Goal: Information Seeking & Learning: Check status

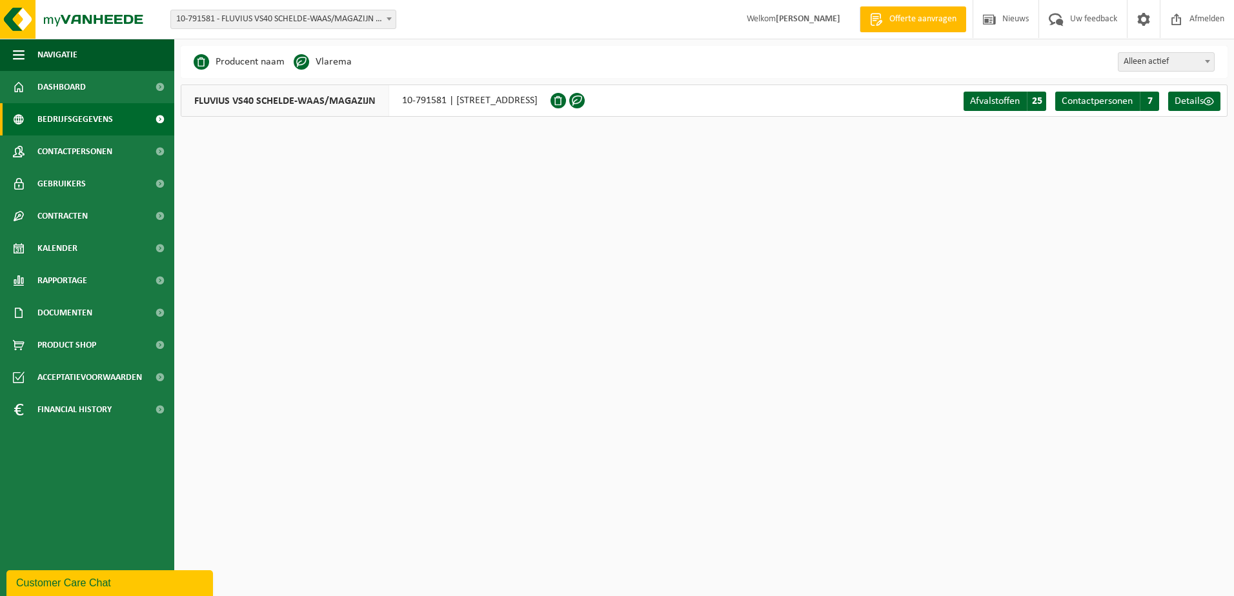
click at [383, 21] on span at bounding box center [389, 18] width 13 height 17
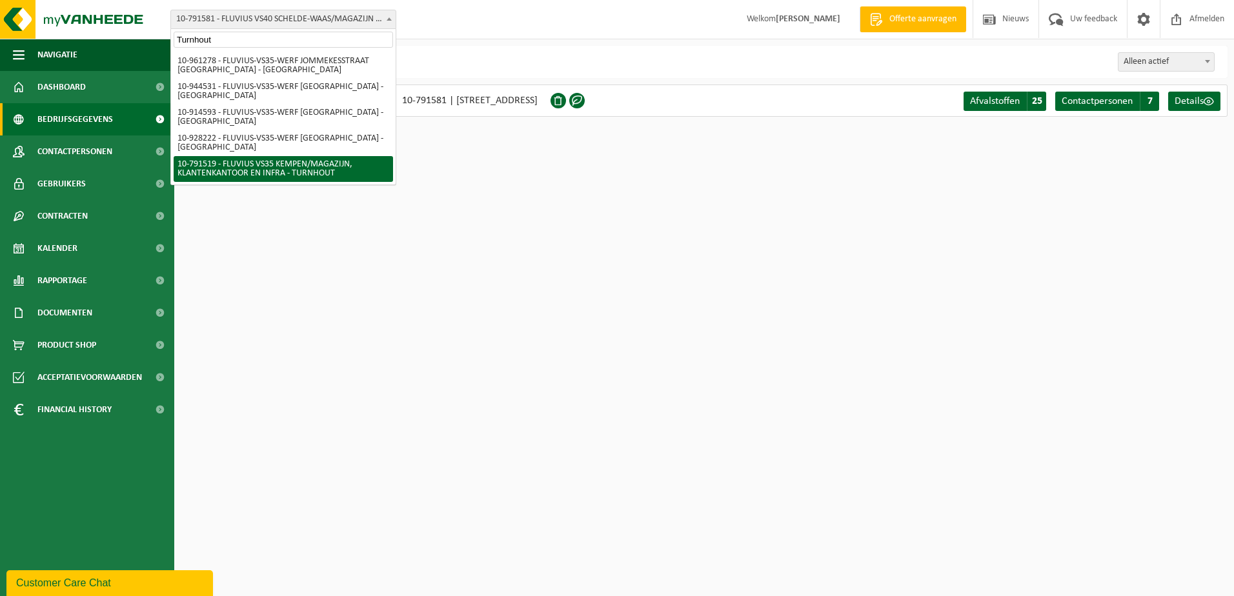
type input "Turnhout"
select select "30240"
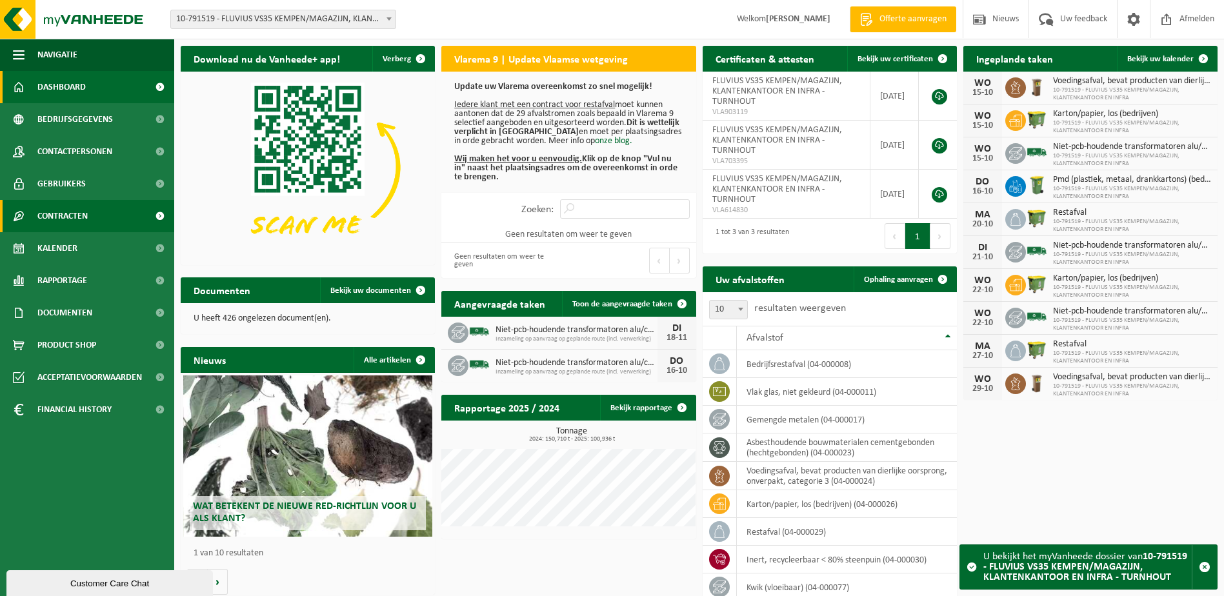
click at [76, 214] on span "Contracten" at bounding box center [62, 216] width 50 height 32
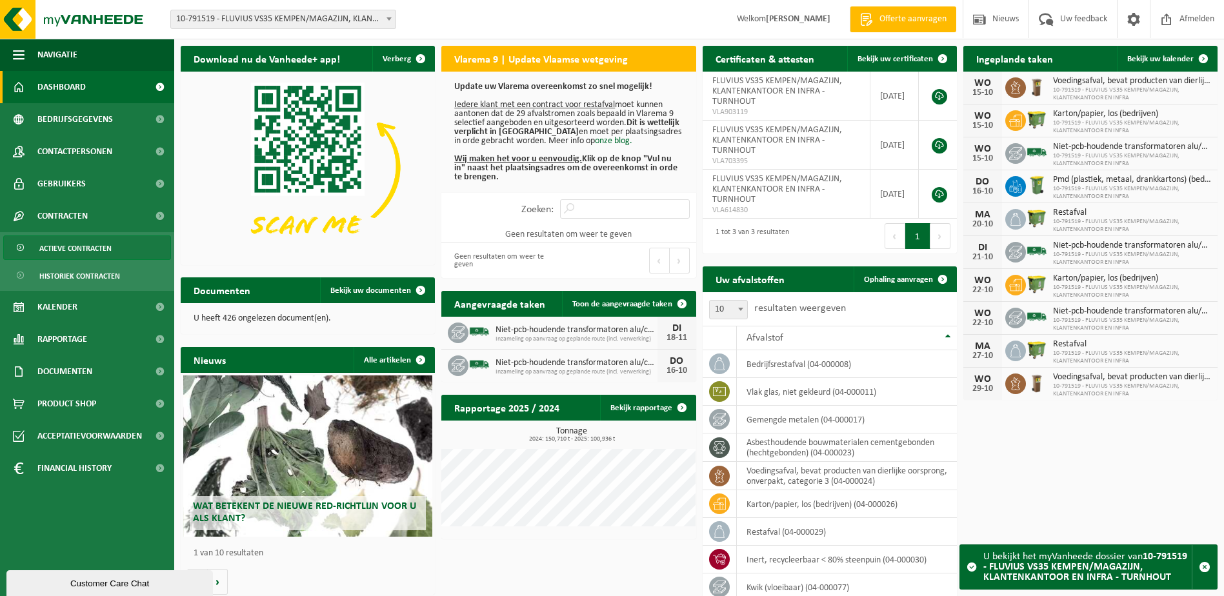
click at [81, 244] on span "Actieve contracten" at bounding box center [75, 248] width 72 height 25
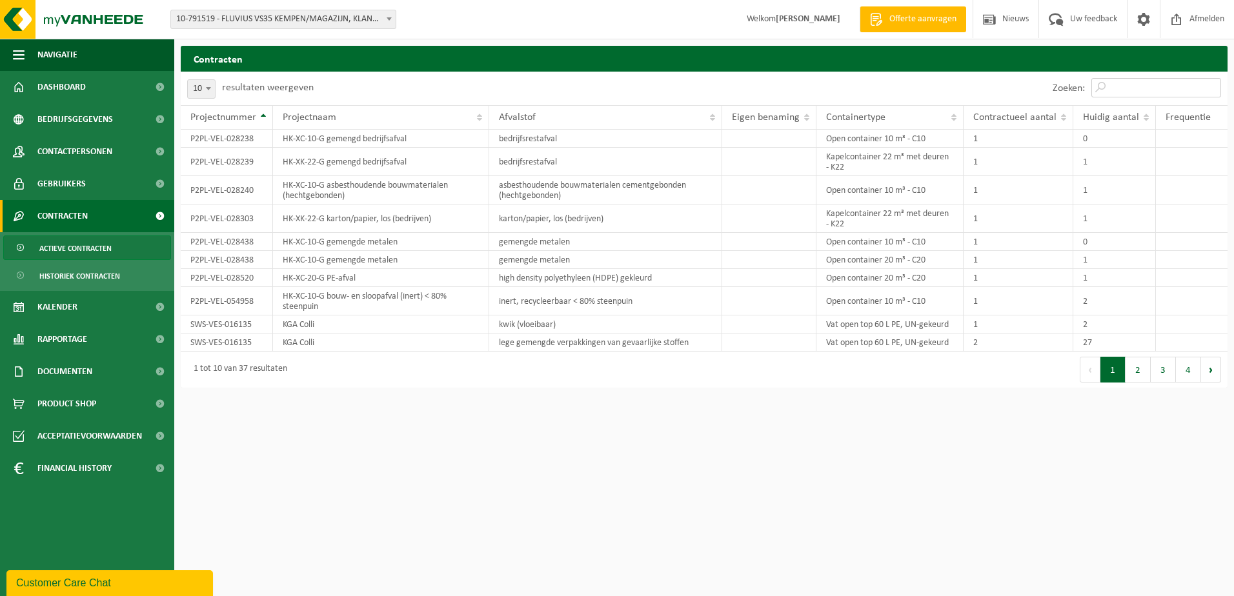
click at [1122, 88] on input "Zoeken:" at bounding box center [1156, 87] width 130 height 19
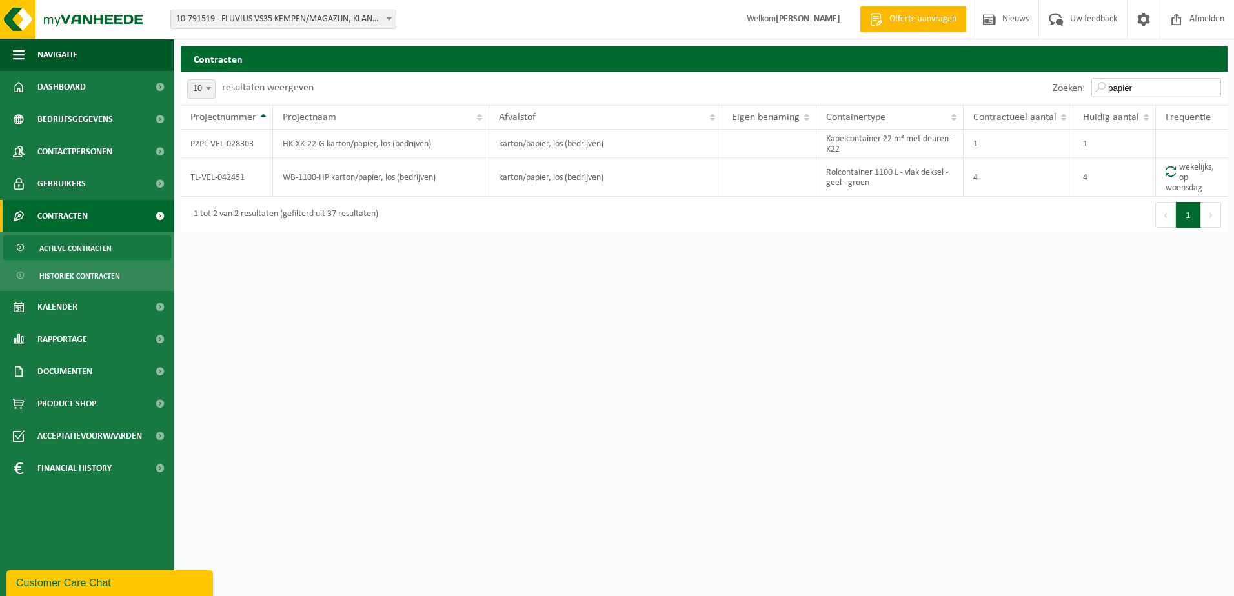
type input "papier"
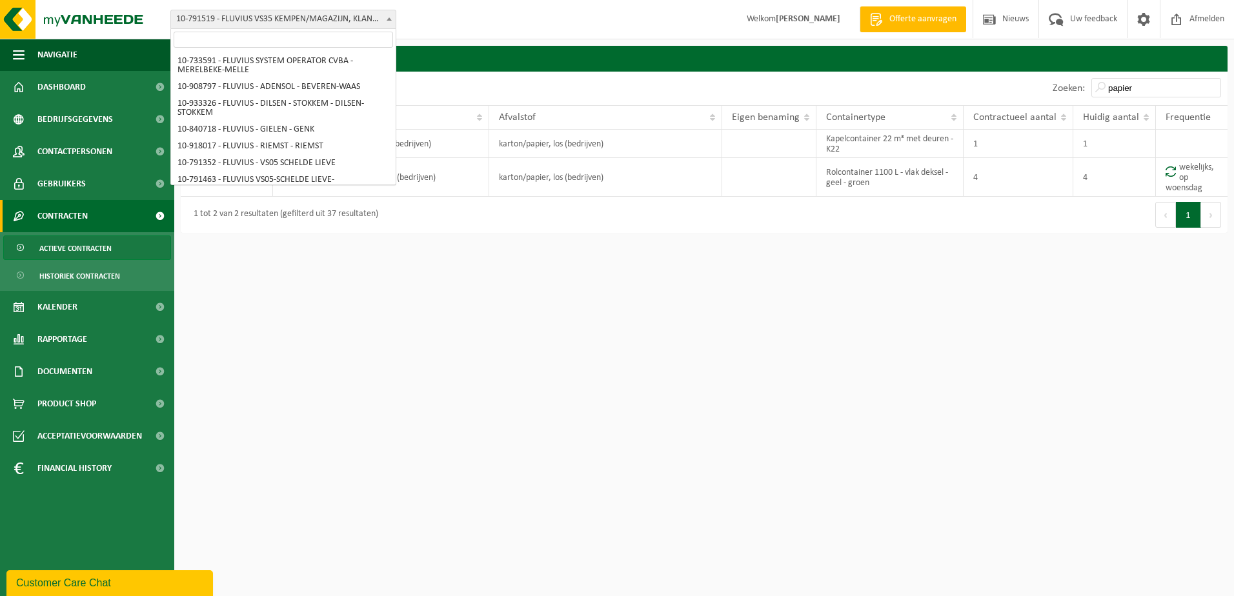
click at [391, 19] on b at bounding box center [389, 18] width 5 height 3
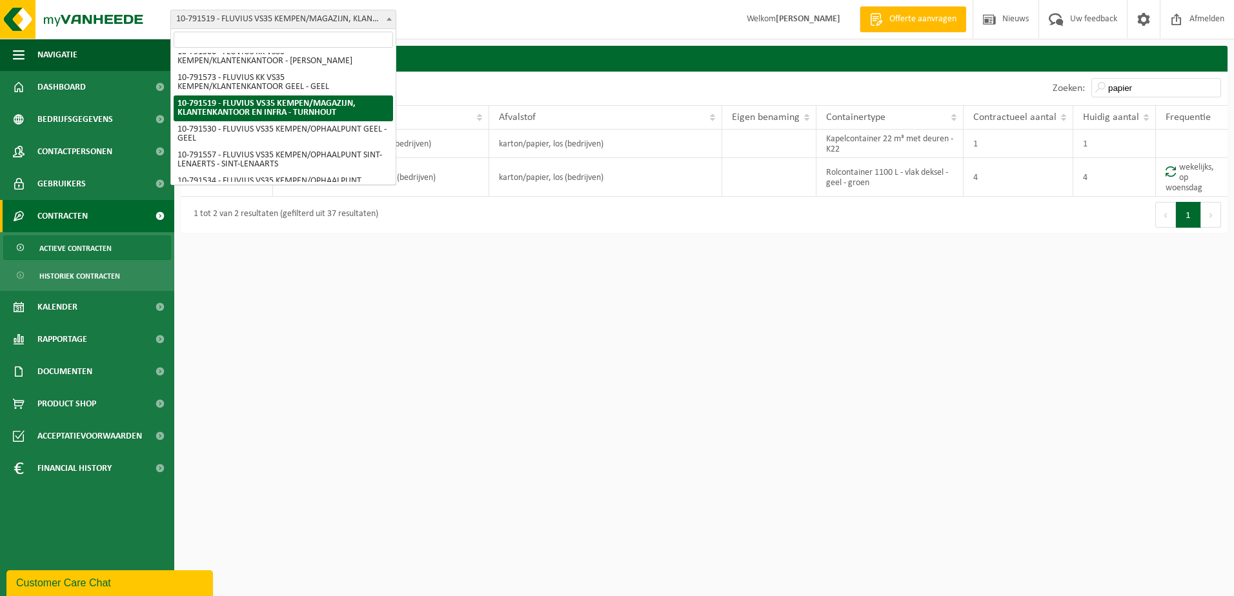
click at [335, 40] on input "search" at bounding box center [283, 40] width 219 height 16
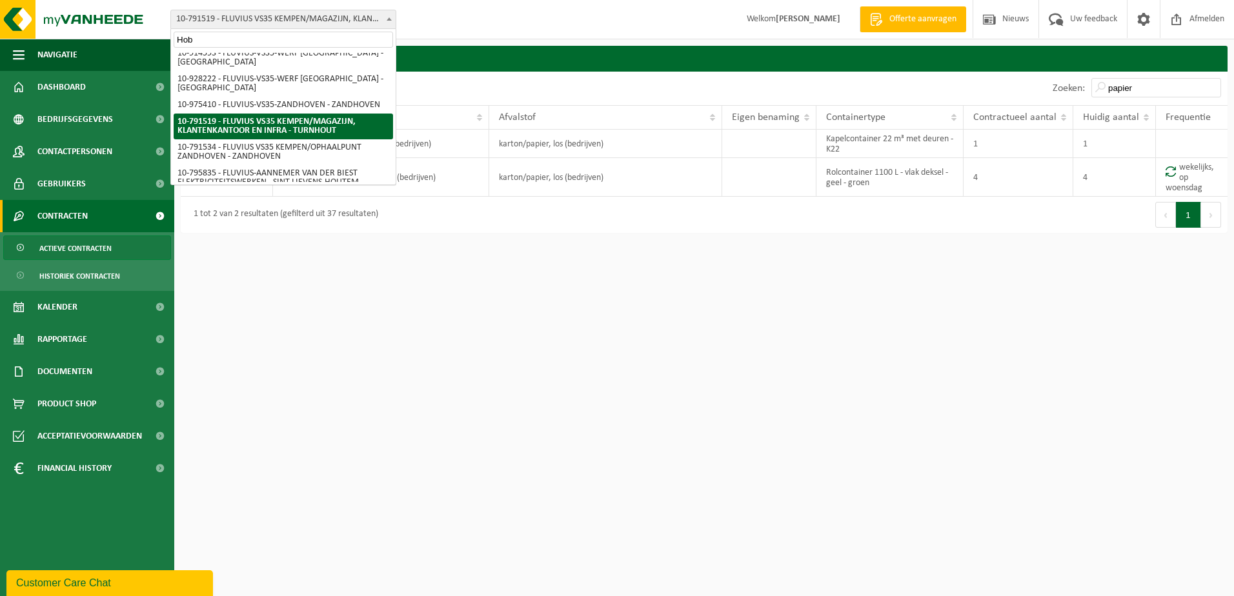
scroll to position [0, 0]
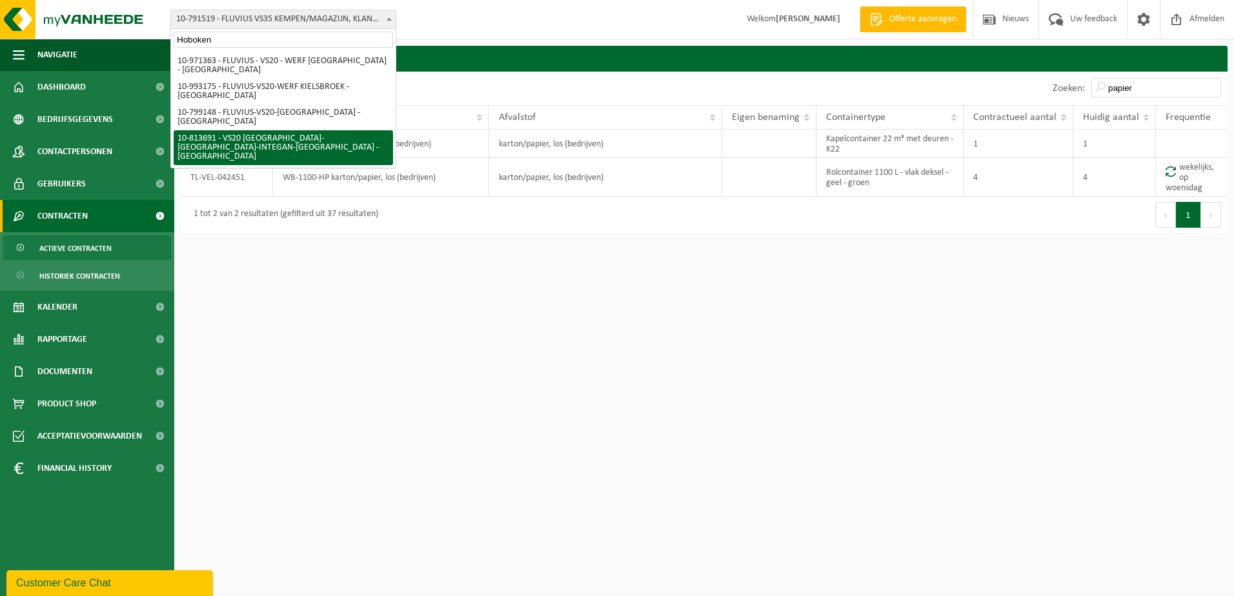
type input "Hoboken"
select select "37290"
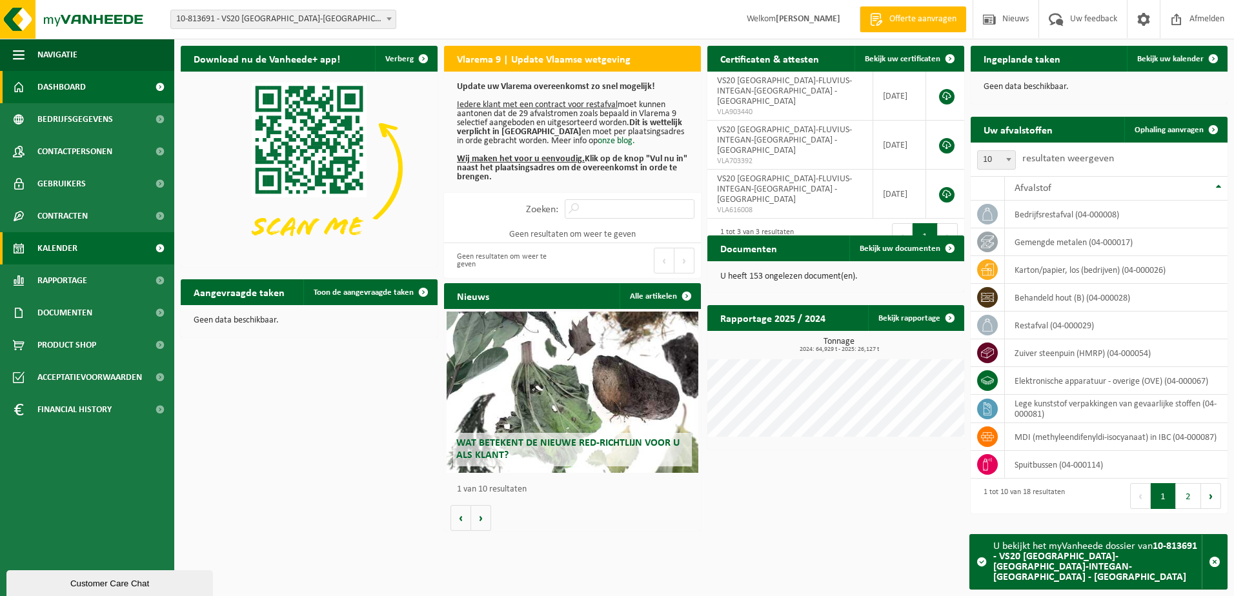
click at [61, 240] on span "Kalender" at bounding box center [57, 248] width 40 height 32
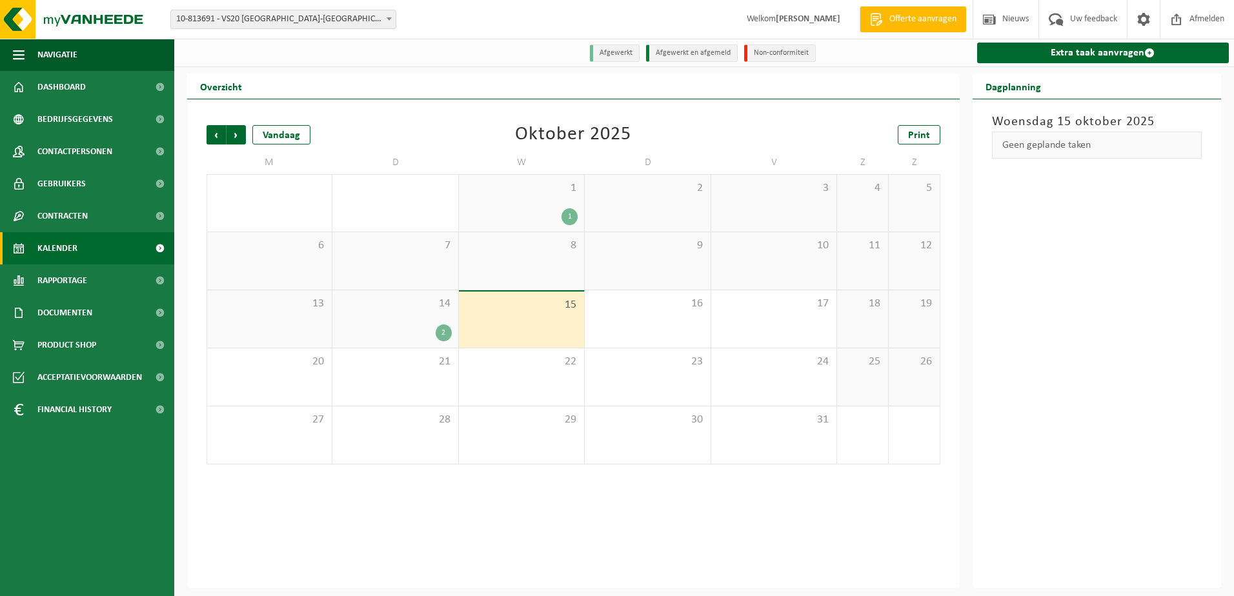
click at [404, 303] on span "14" at bounding box center [395, 304] width 112 height 14
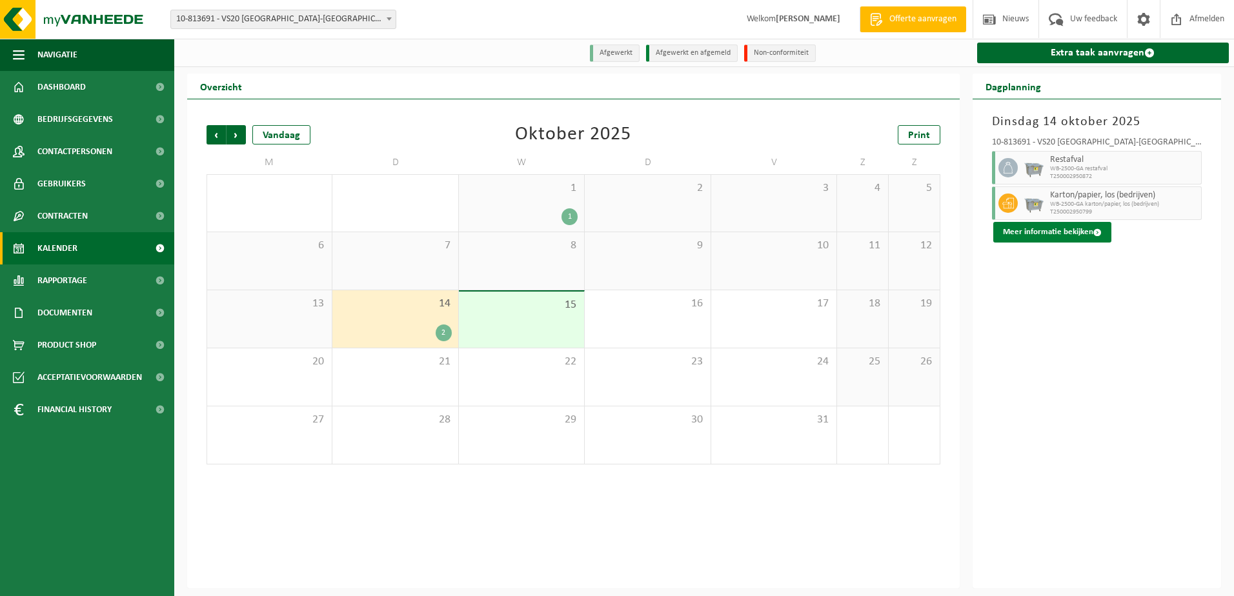
click at [1069, 238] on button "Meer informatie bekijken" at bounding box center [1052, 232] width 118 height 21
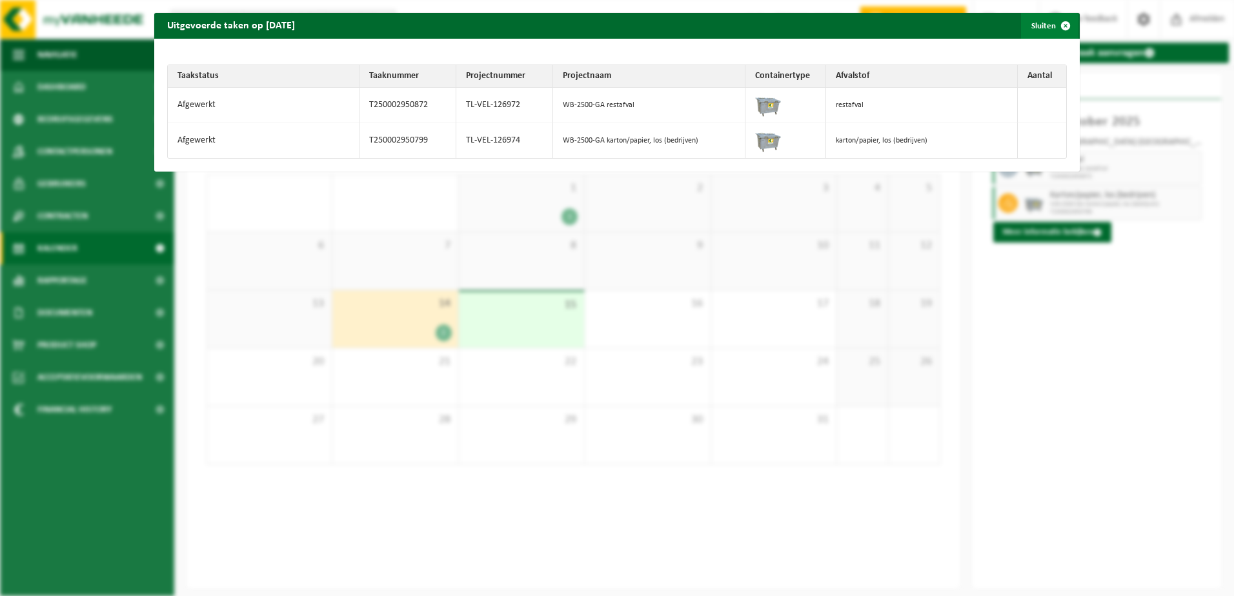
click at [1060, 28] on span "button" at bounding box center [1065, 26] width 26 height 26
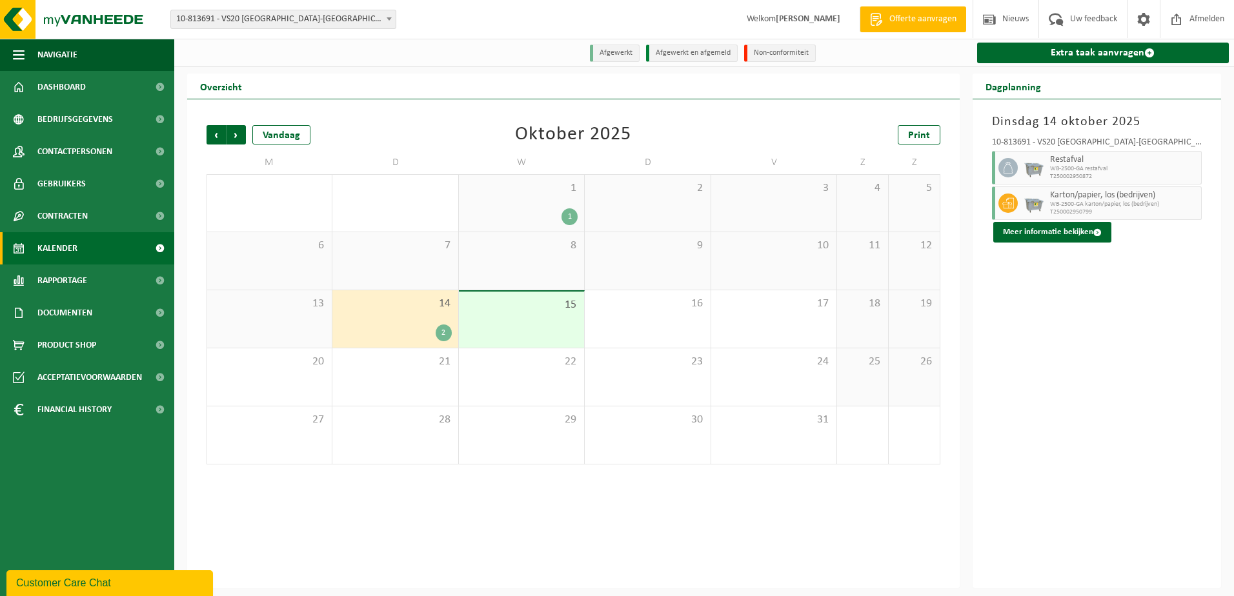
click at [365, 20] on span "10-813691 - VS20 [GEOGRAPHIC_DATA]-[GEOGRAPHIC_DATA]-INTEGAN-[GEOGRAPHIC_DATA] …" at bounding box center [283, 19] width 225 height 18
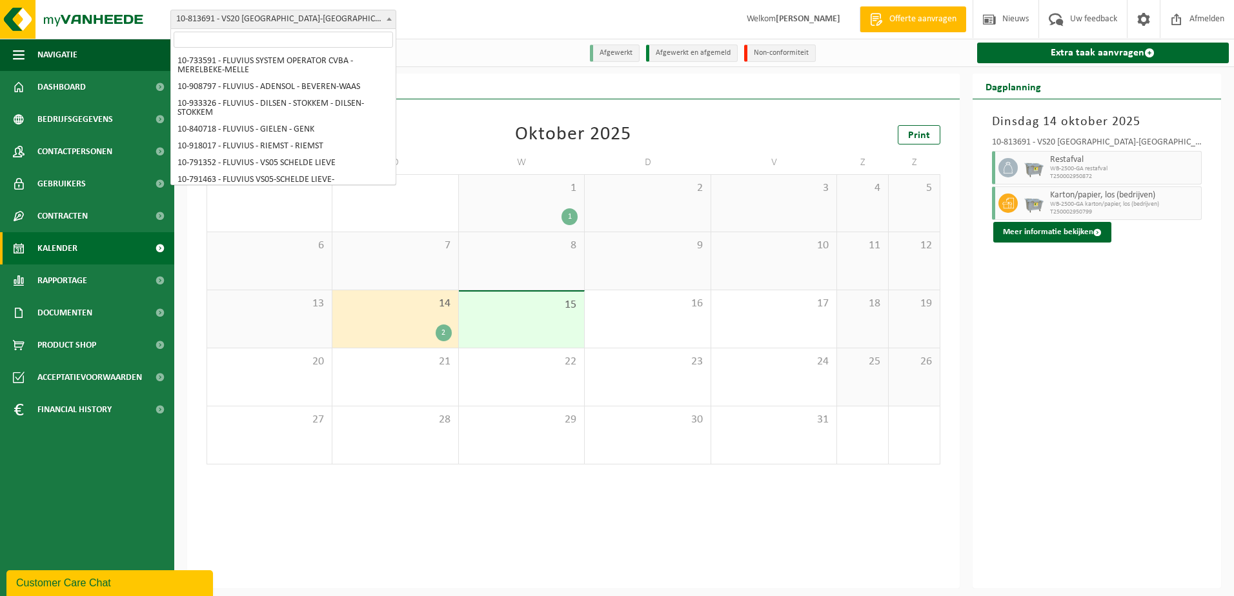
scroll to position [3793, 0]
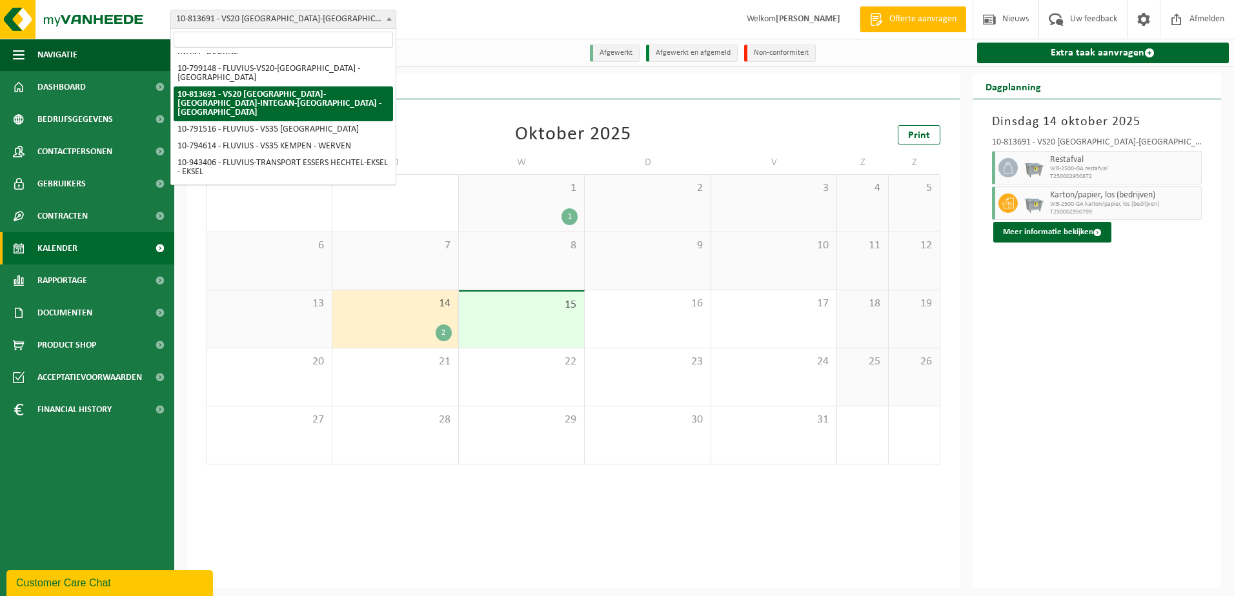
click at [341, 39] on input "search" at bounding box center [283, 40] width 219 height 16
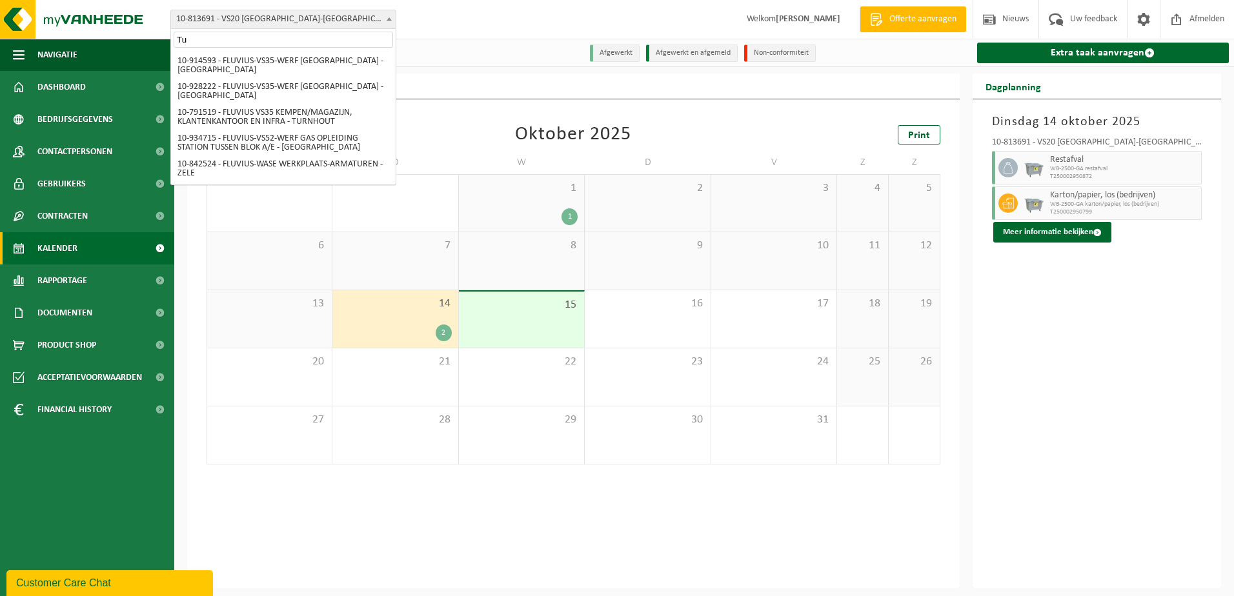
scroll to position [0, 0]
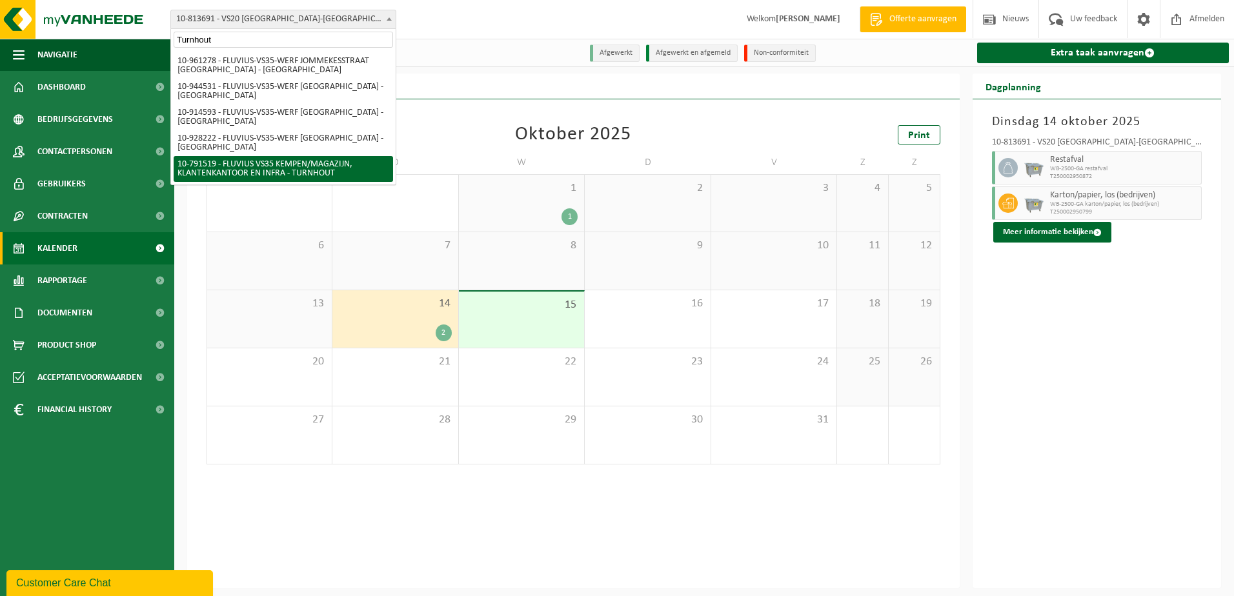
type input "Turnhout"
select select "30240"
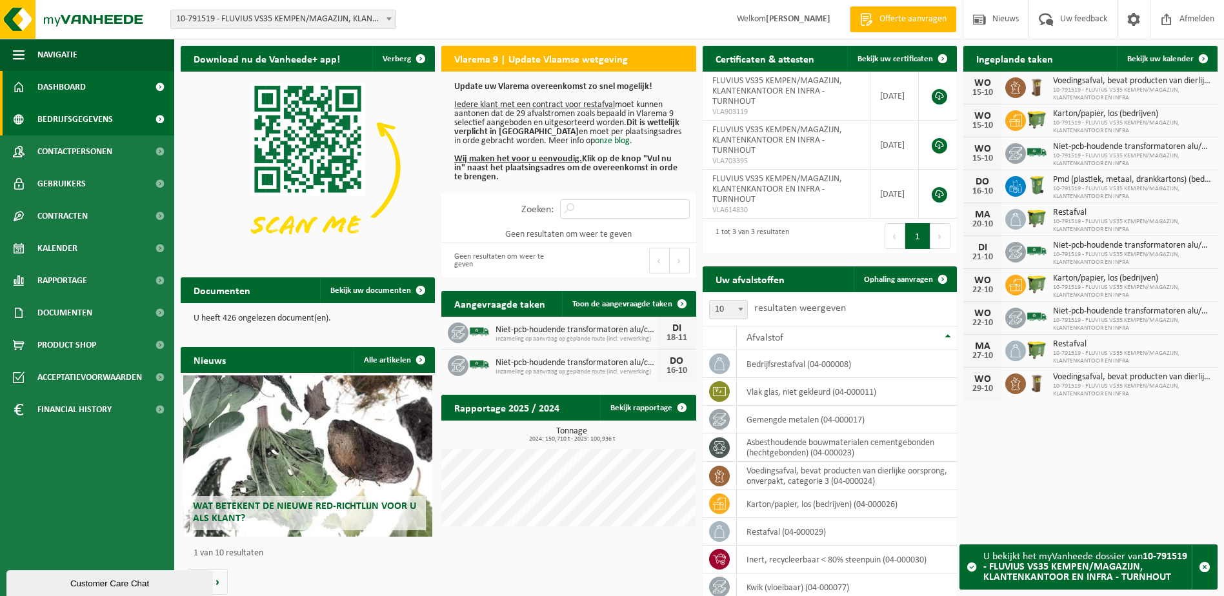
click at [101, 115] on span "Bedrijfsgegevens" at bounding box center [75, 119] width 76 height 32
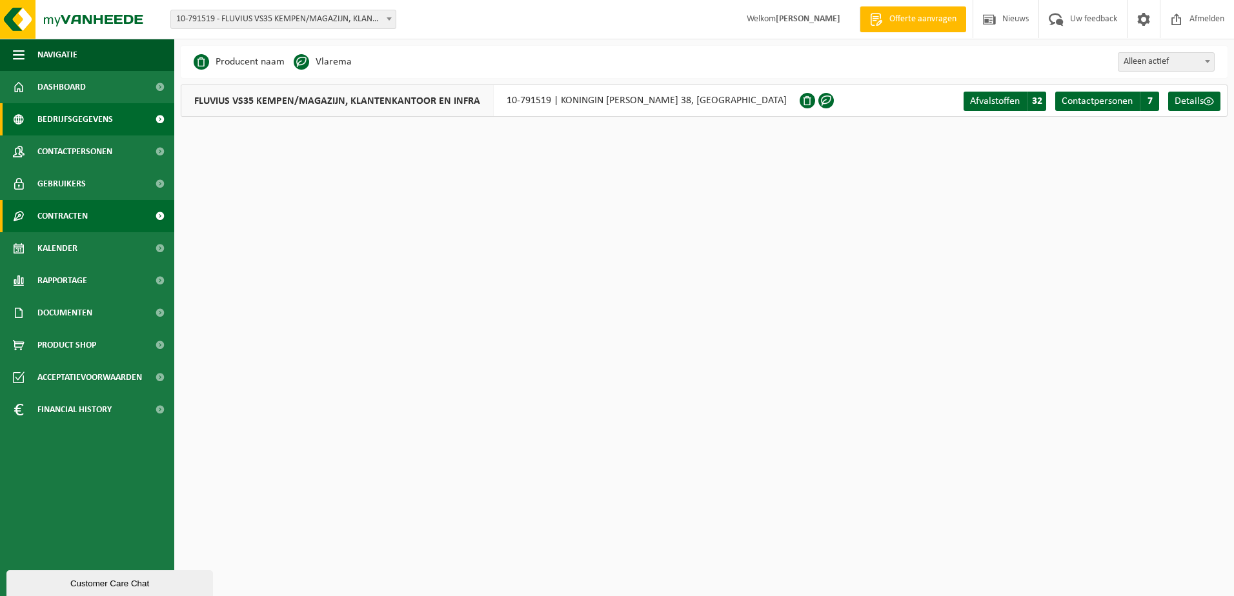
click at [47, 203] on span "Contracten" at bounding box center [62, 216] width 50 height 32
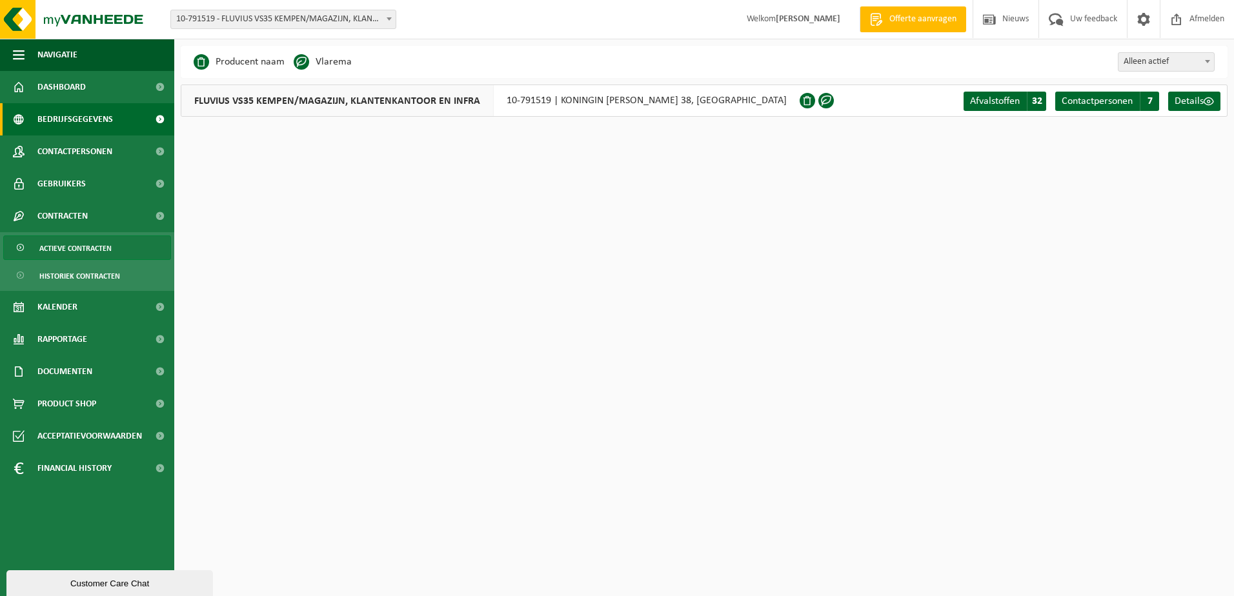
click at [77, 252] on span "Actieve contracten" at bounding box center [75, 248] width 72 height 25
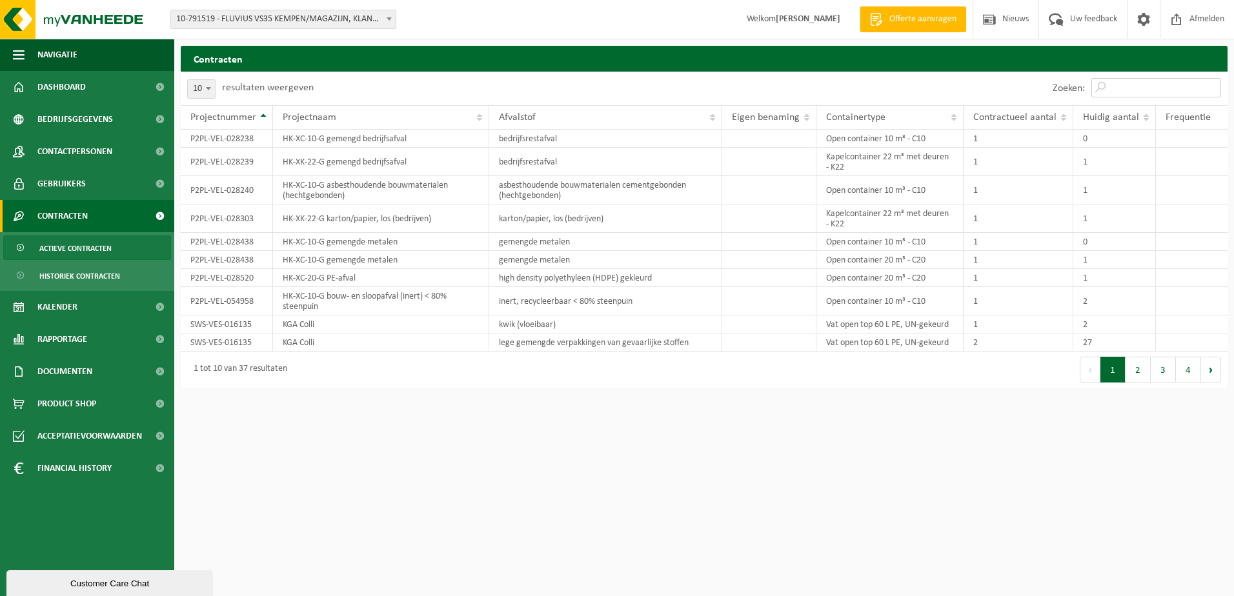
click at [1157, 85] on input "Zoeken:" at bounding box center [1156, 87] width 130 height 19
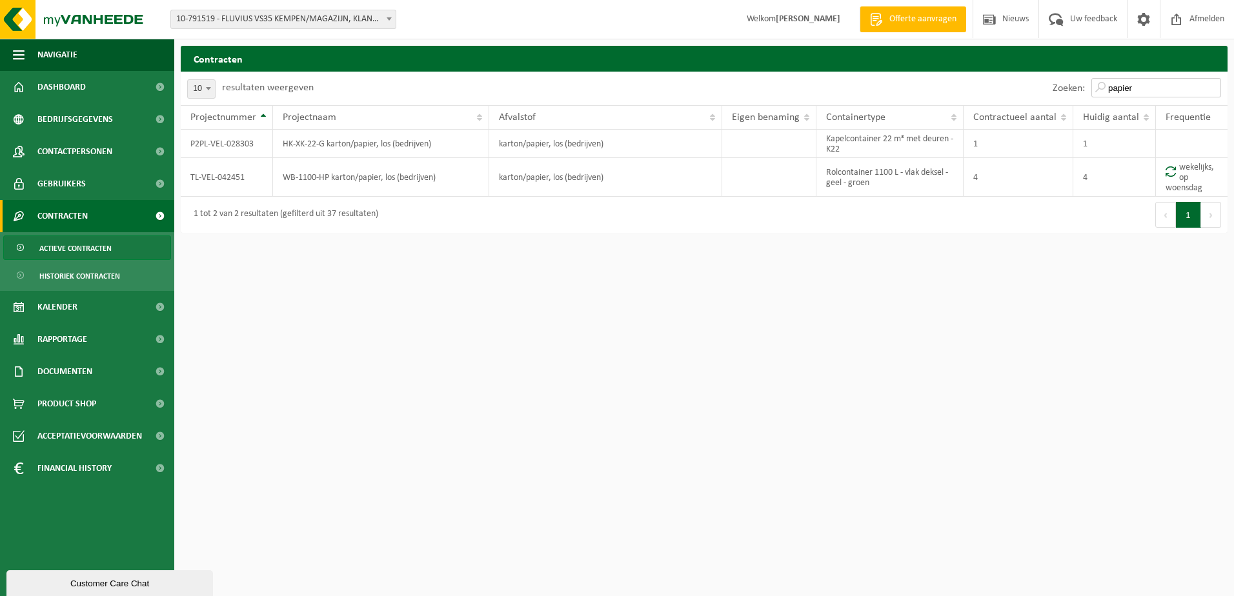
type input "papier"
click at [66, 245] on span "Actieve contracten" at bounding box center [75, 248] width 72 height 25
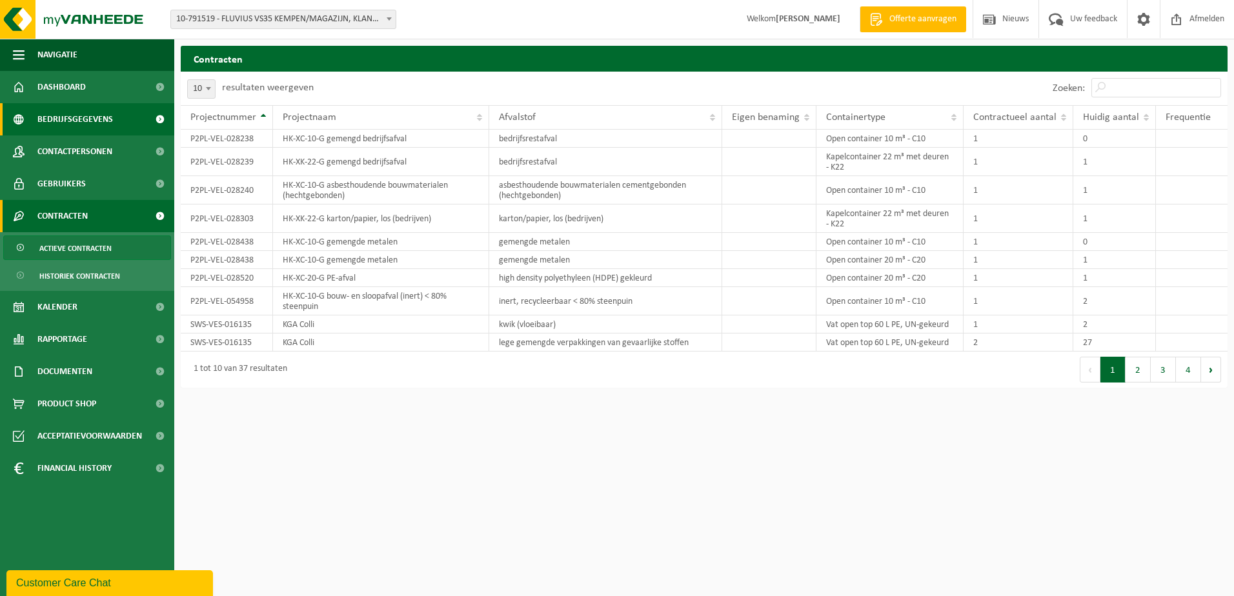
click at [72, 119] on span "Bedrijfsgegevens" at bounding box center [75, 119] width 76 height 32
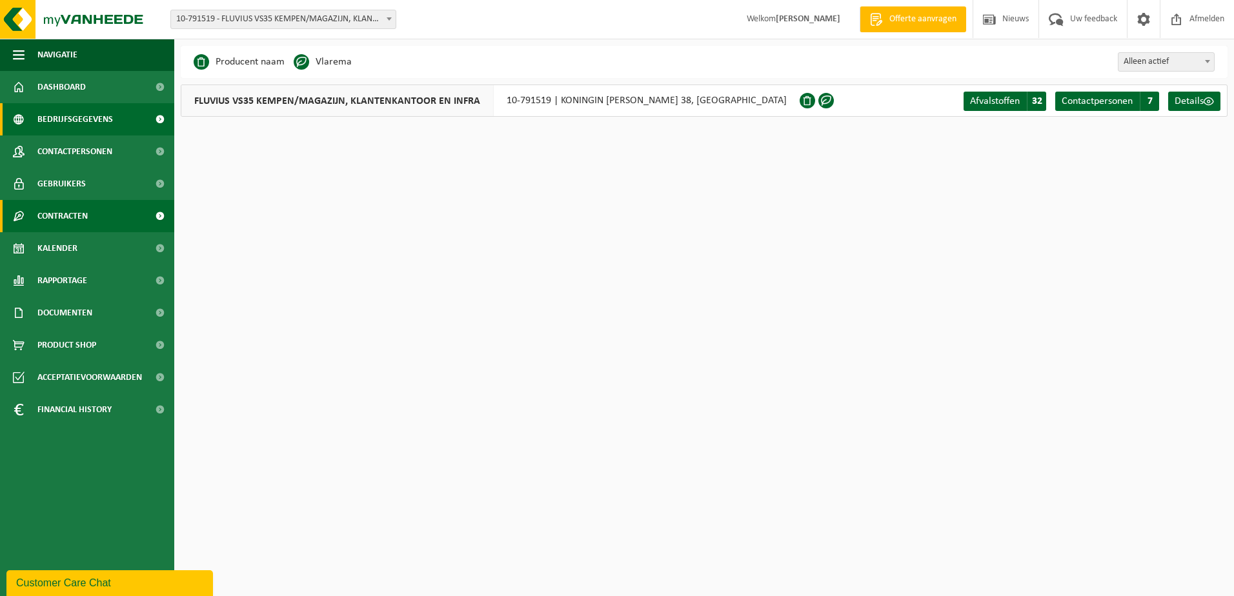
click at [57, 217] on span "Contracten" at bounding box center [62, 216] width 50 height 32
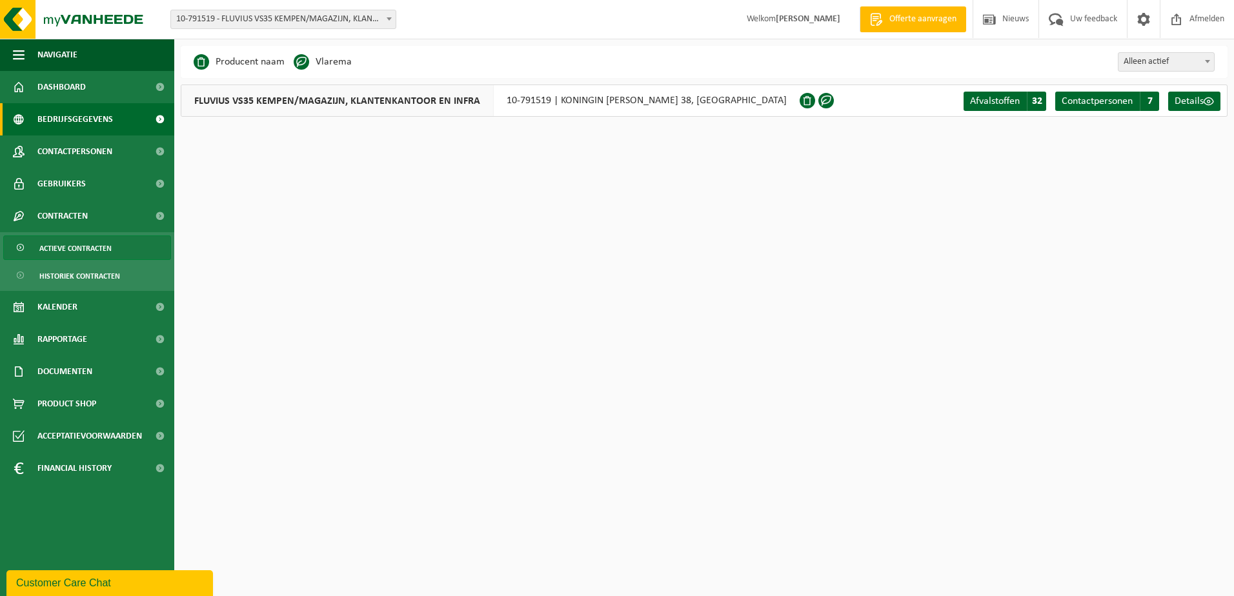
click at [66, 248] on span "Actieve contracten" at bounding box center [75, 248] width 72 height 25
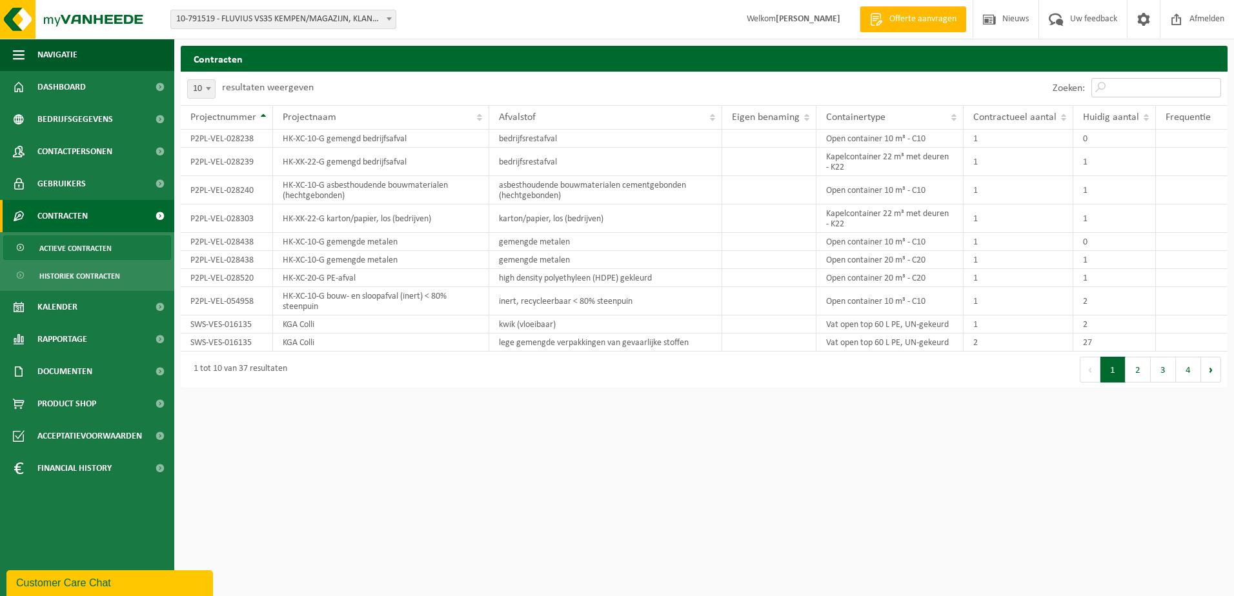
click at [1120, 88] on input "Zoeken:" at bounding box center [1156, 87] width 130 height 19
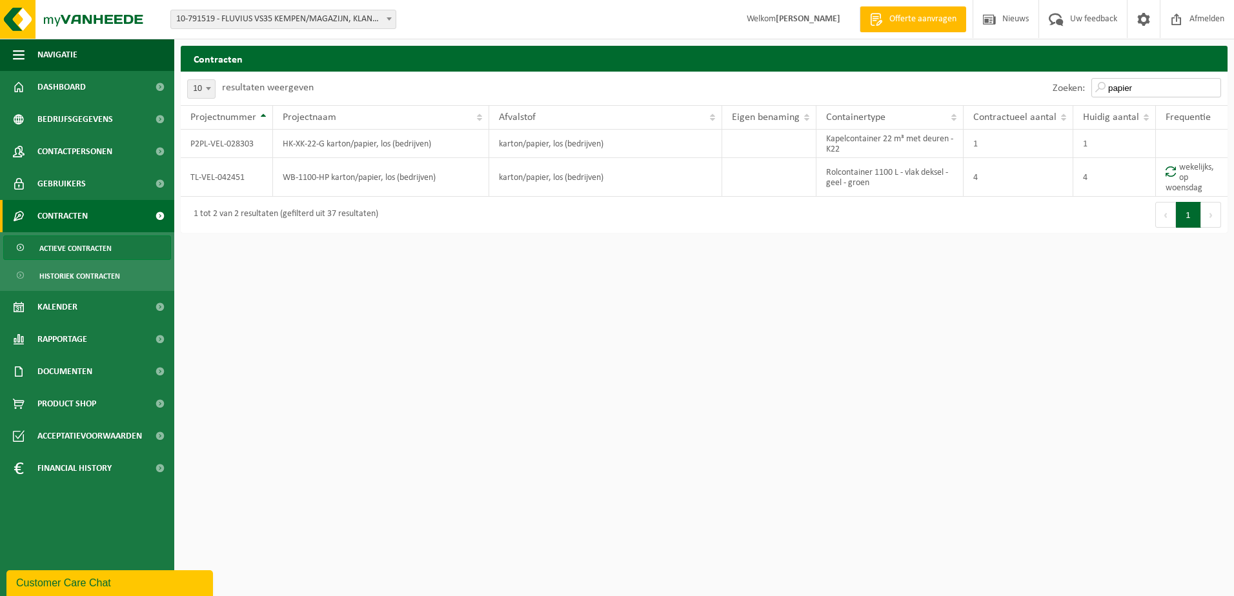
type input "papier"
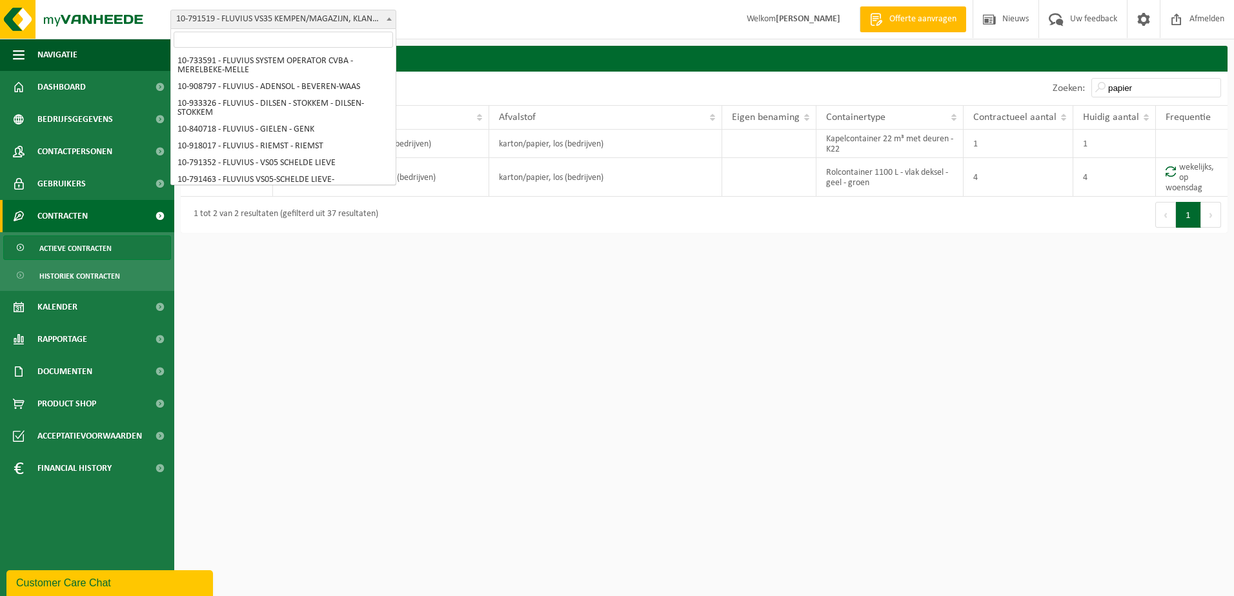
click at [385, 23] on span at bounding box center [389, 18] width 13 height 17
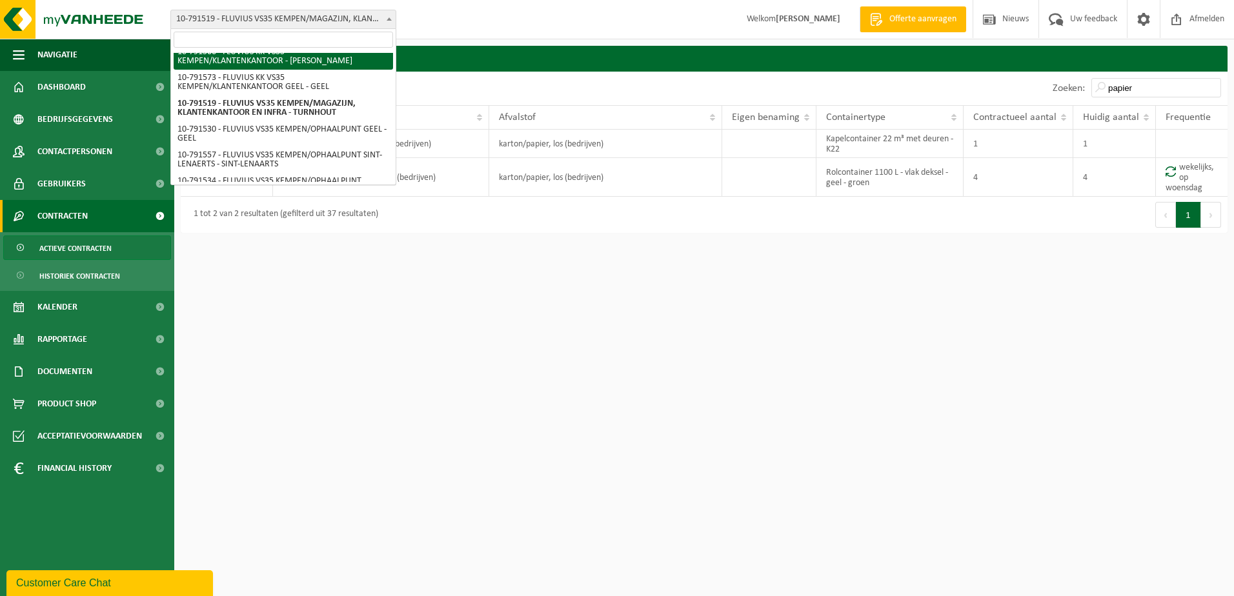
click at [293, 47] on input "search" at bounding box center [283, 40] width 219 height 16
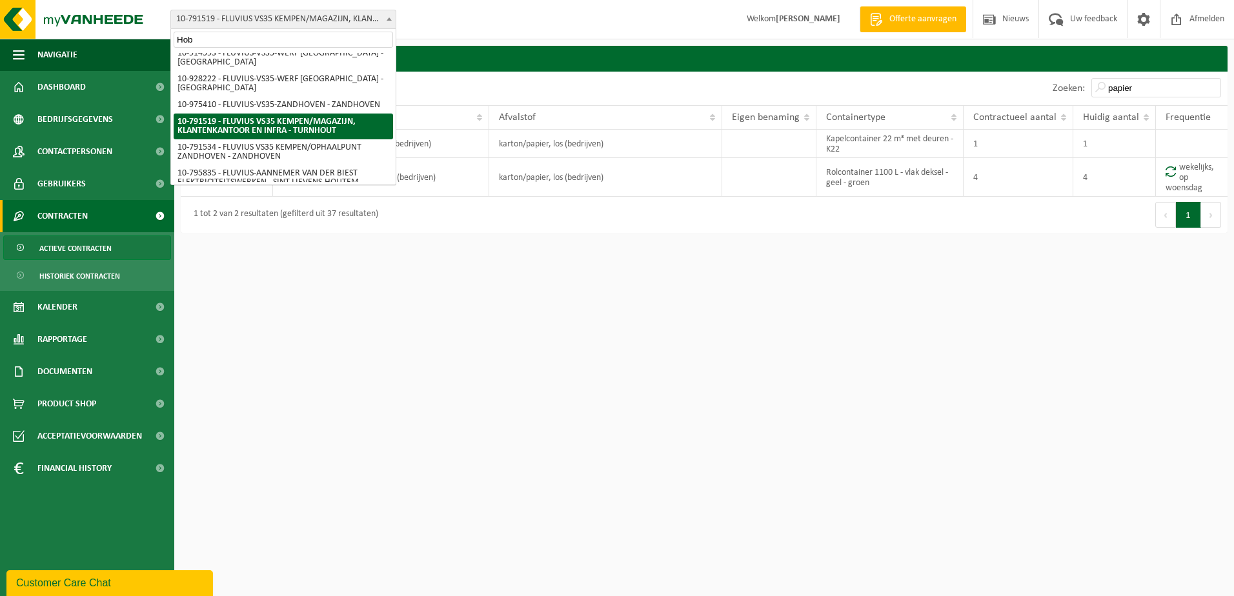
scroll to position [0, 0]
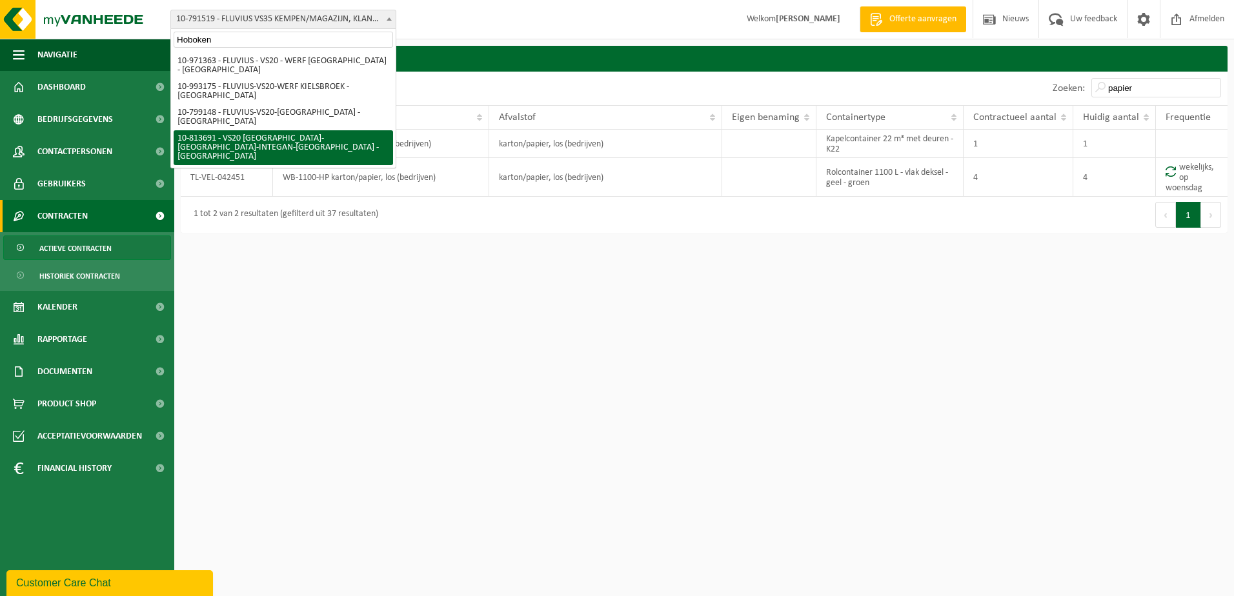
type input "Hoboken"
select select "37290"
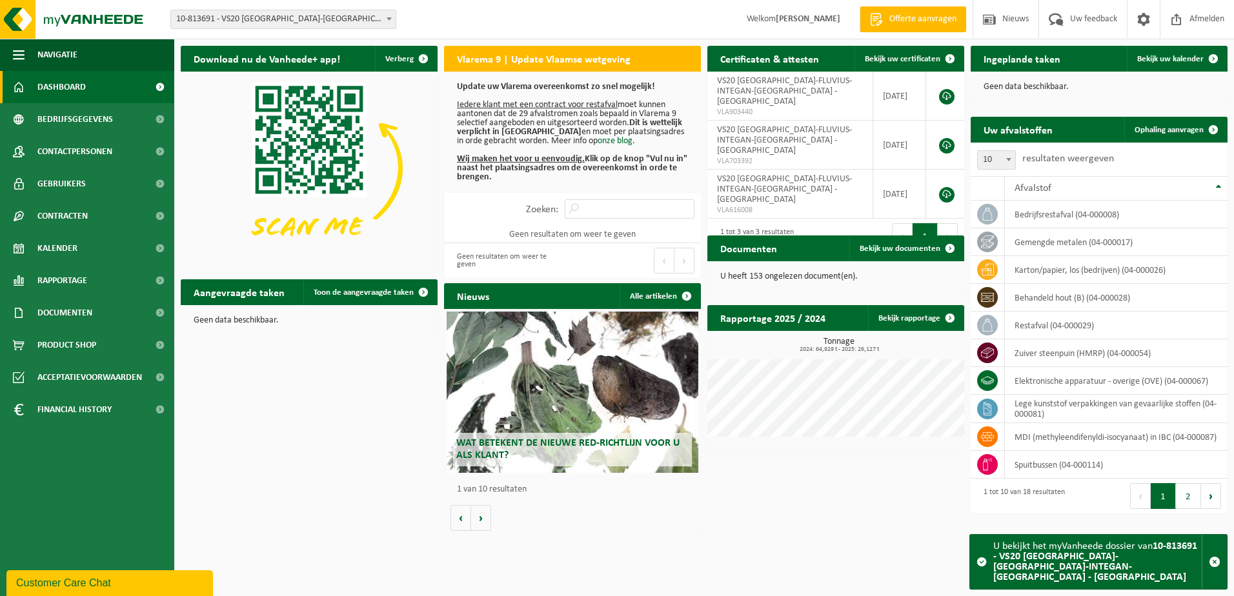
click at [385, 20] on span at bounding box center [389, 18] width 13 height 17
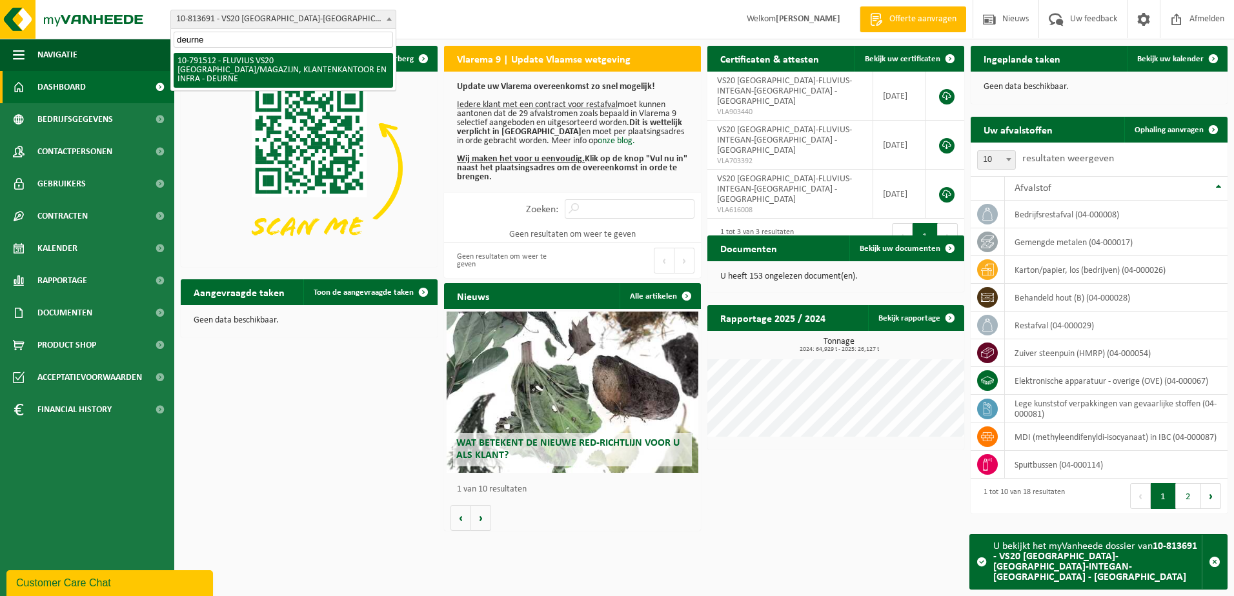
type input "deurne"
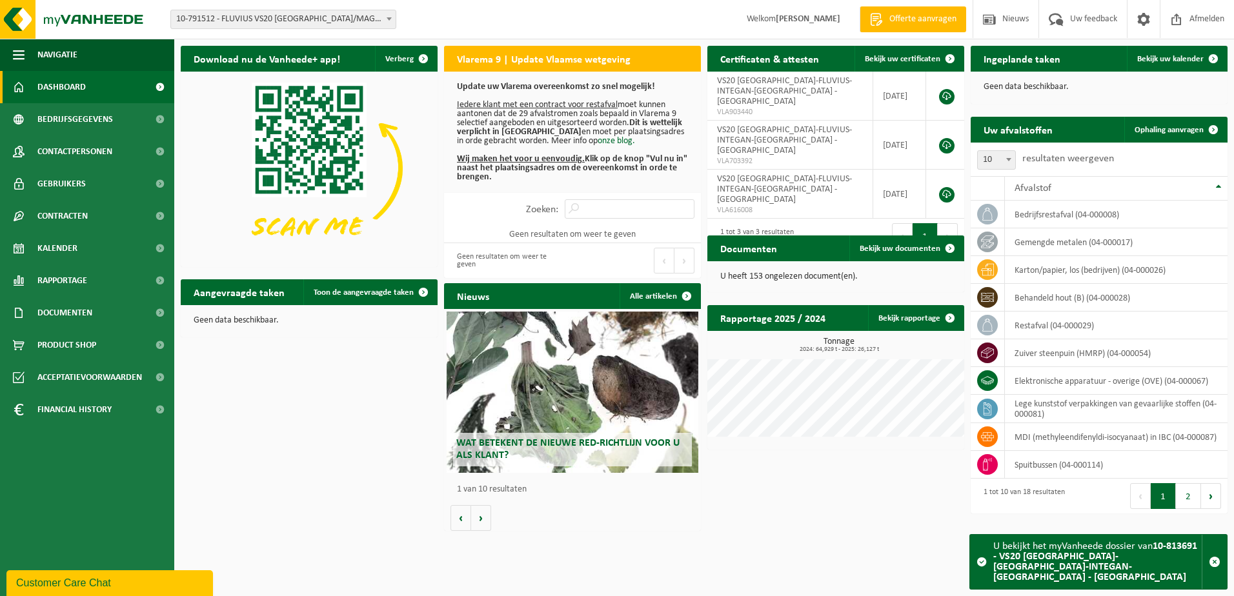
select select "30237"
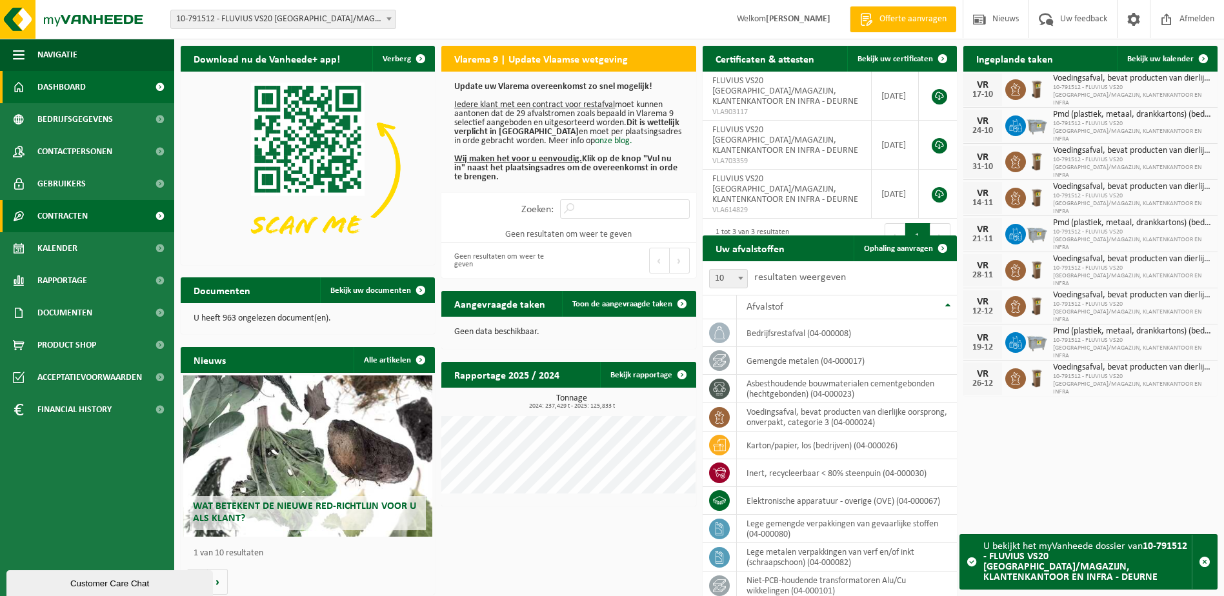
click at [61, 214] on span "Contracten" at bounding box center [62, 216] width 50 height 32
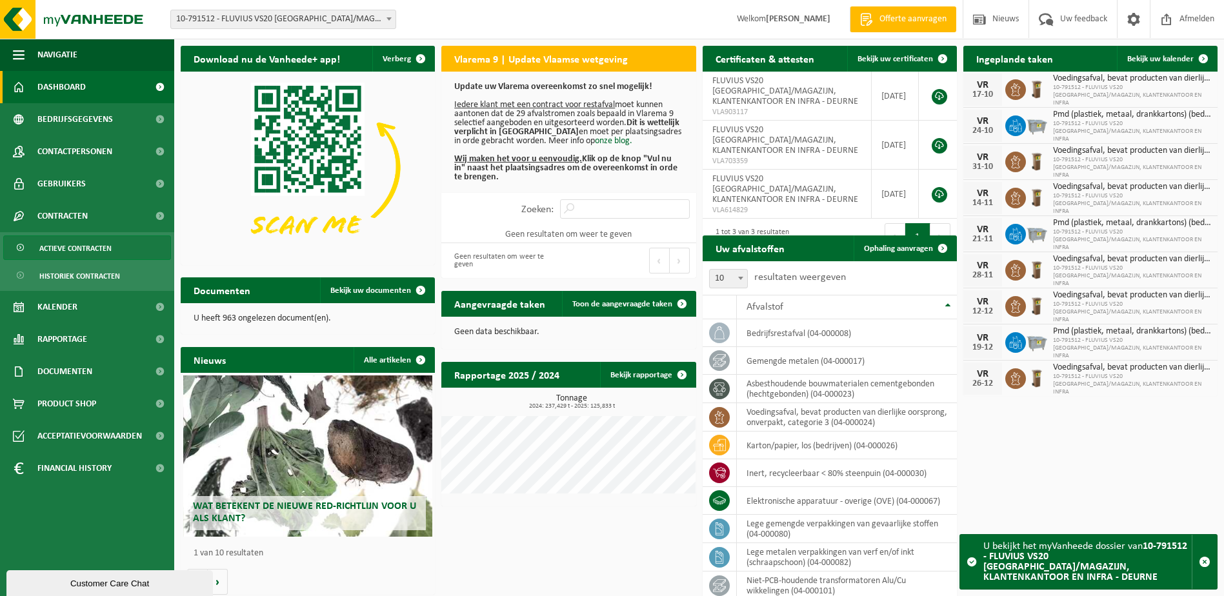
click at [66, 245] on span "Actieve contracten" at bounding box center [75, 248] width 72 height 25
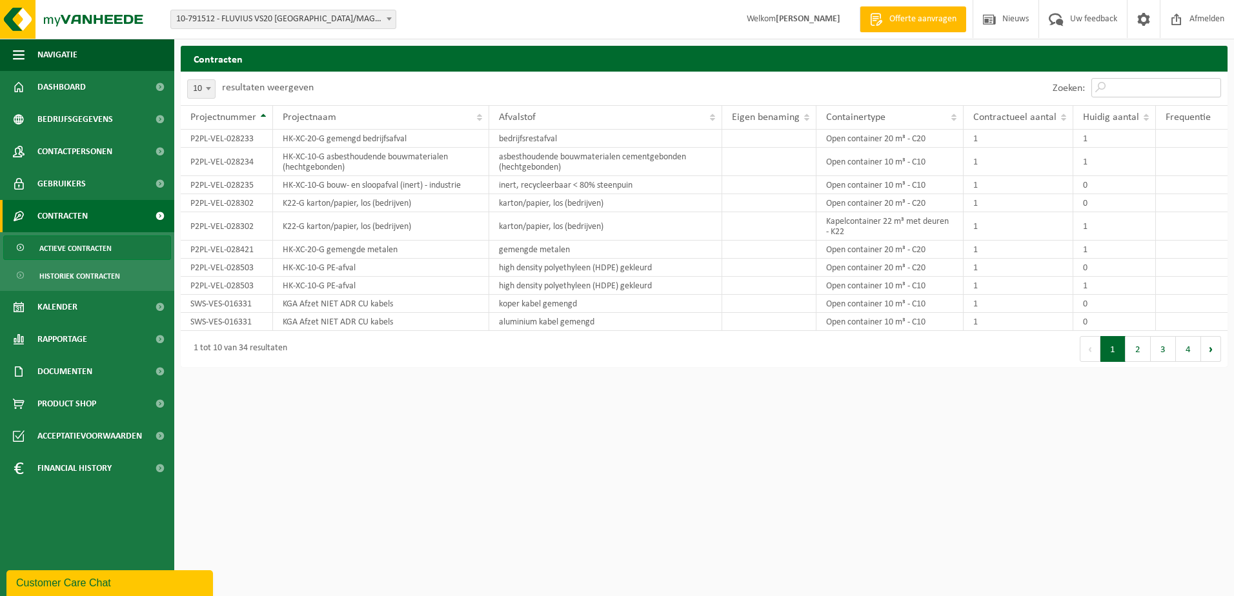
click at [1123, 88] on input "Zoeken:" at bounding box center [1156, 87] width 130 height 19
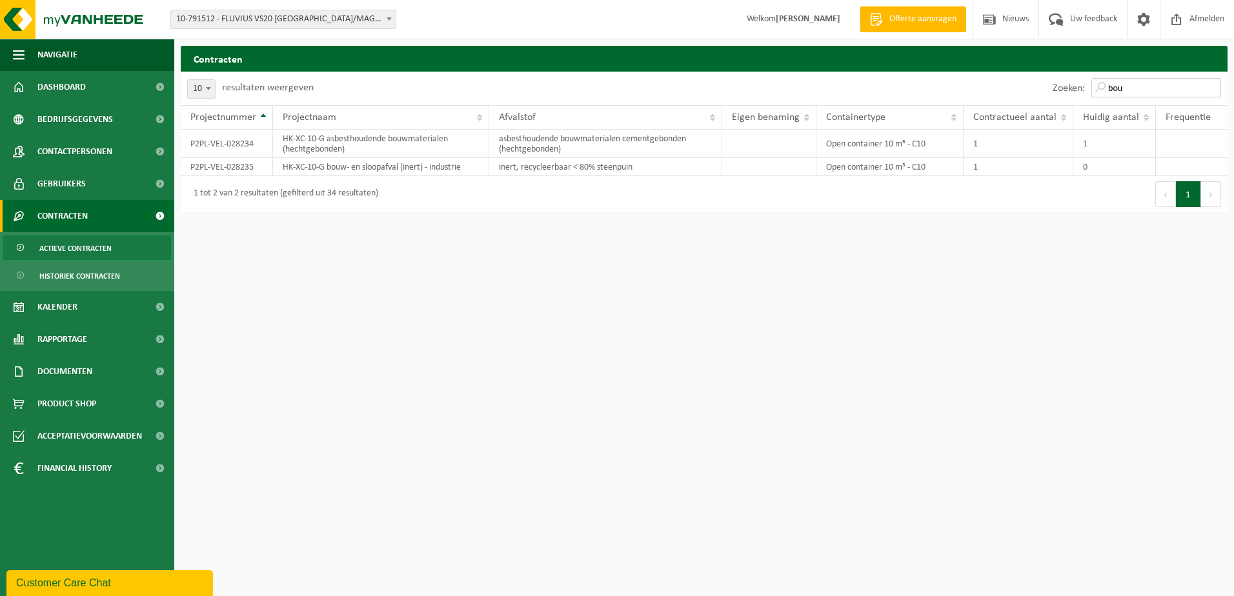
type input "bou"
